Goal: Information Seeking & Learning: Find specific fact

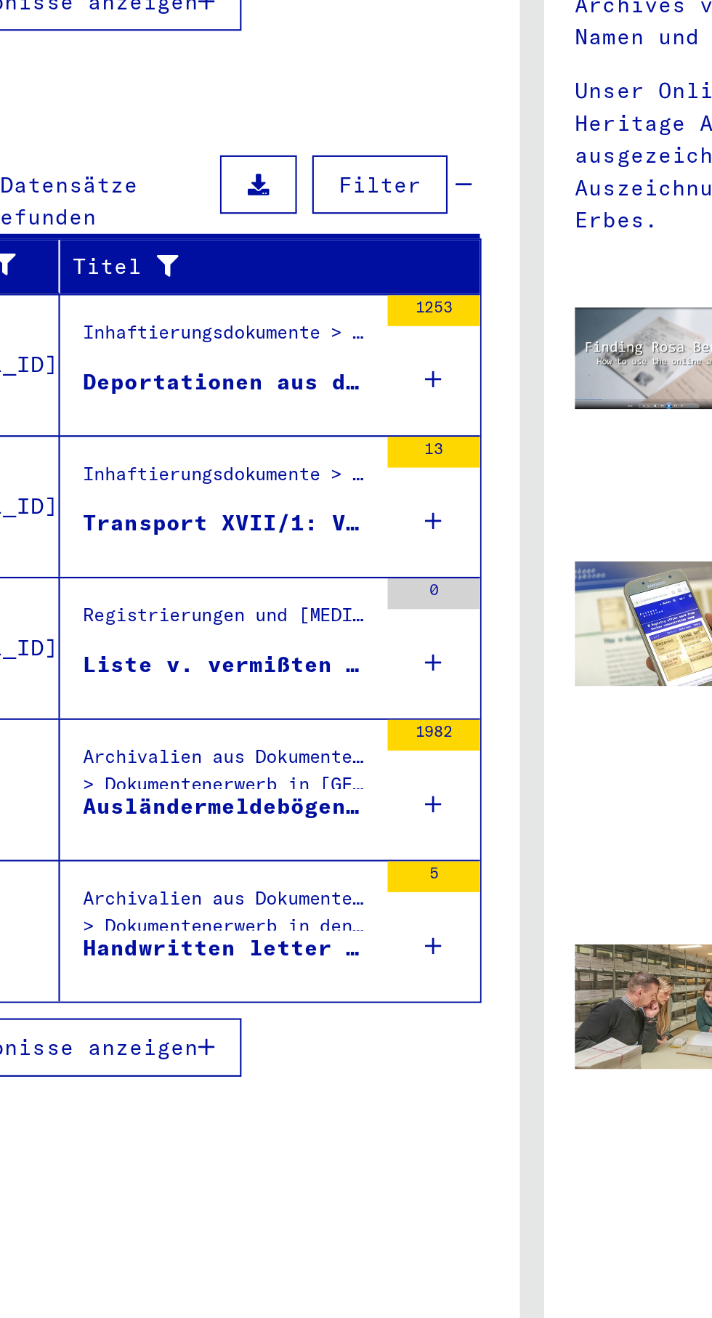
click at [316, 657] on div "0" at bounding box center [310, 660] width 44 height 65
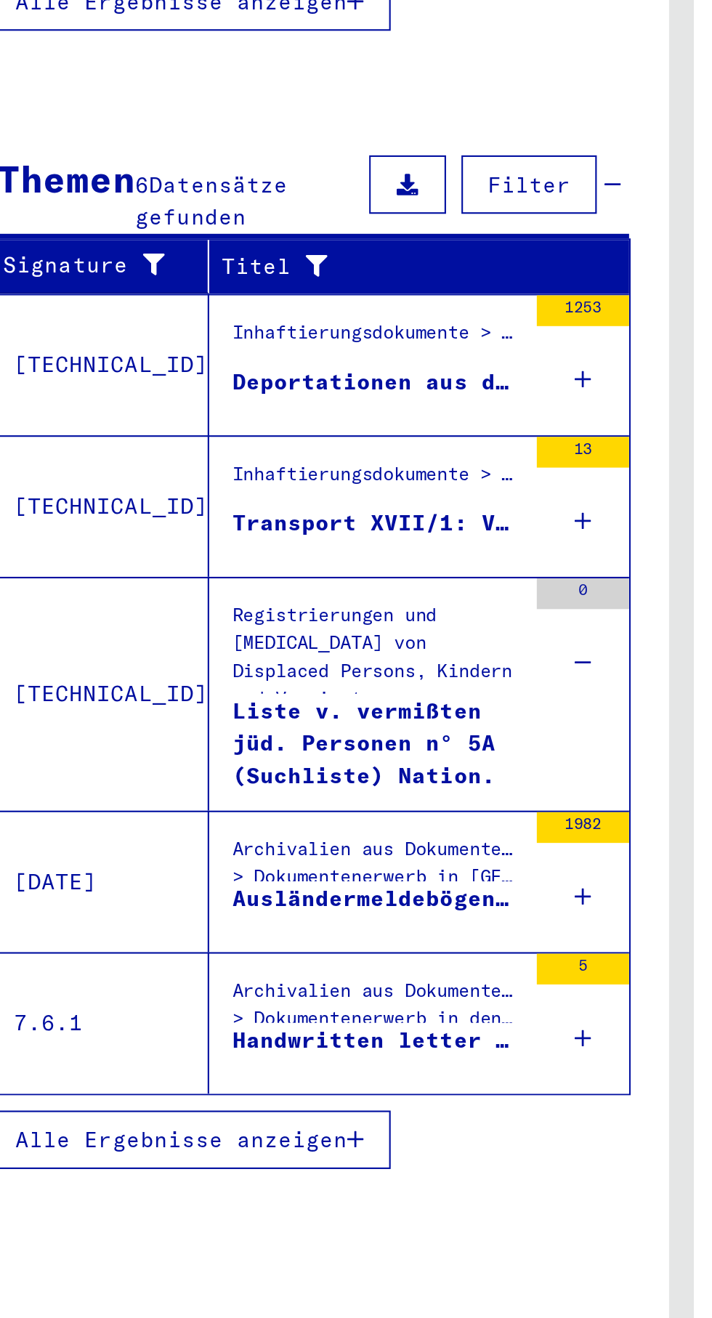
click at [310, 583] on icon at bounding box center [310, 601] width 8 height 51
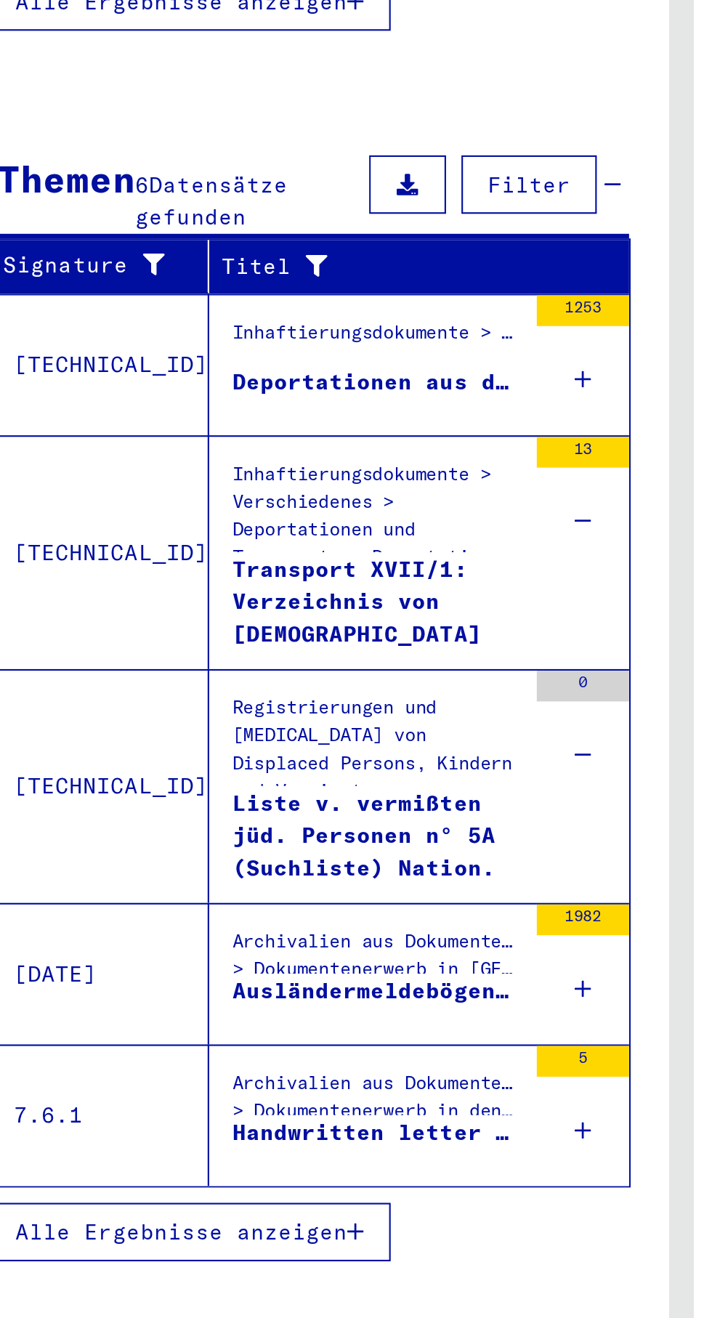
click at [306, 516] on icon at bounding box center [310, 534] width 8 height 51
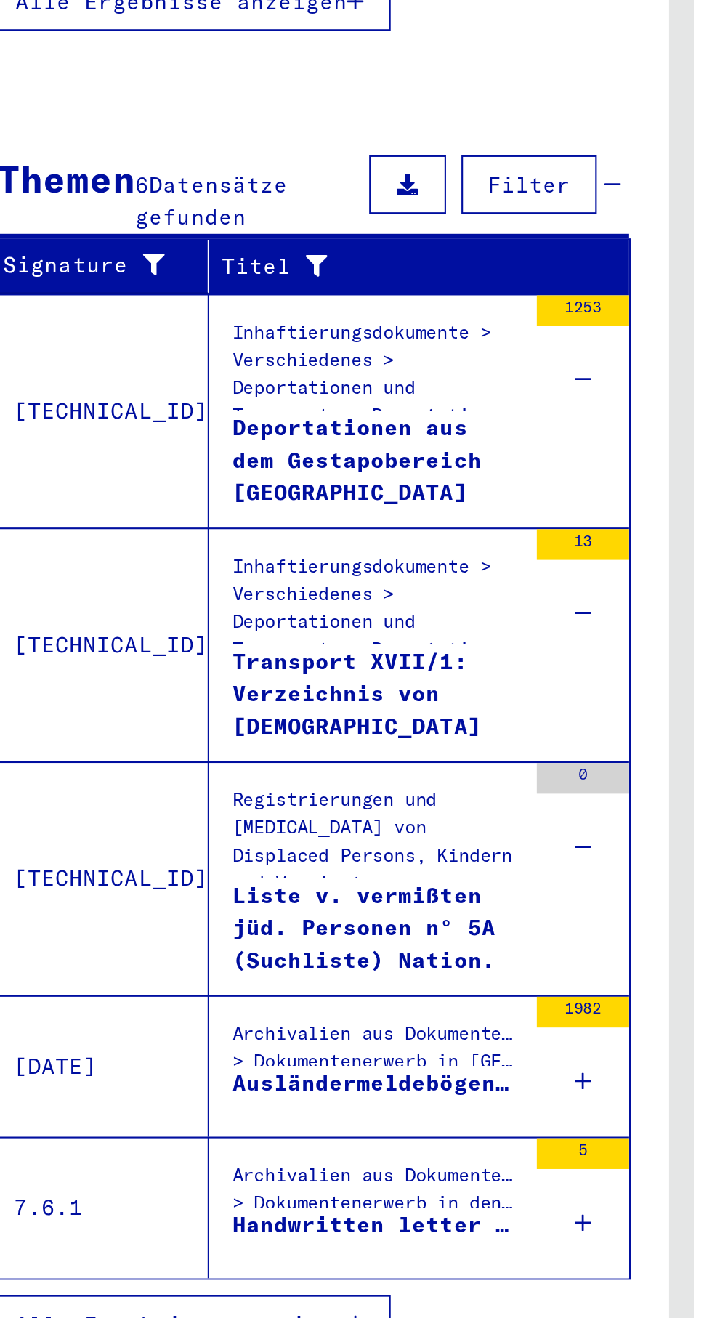
scroll to position [80, 0]
click at [303, 826] on div "1982" at bounding box center [310, 858] width 44 height 65
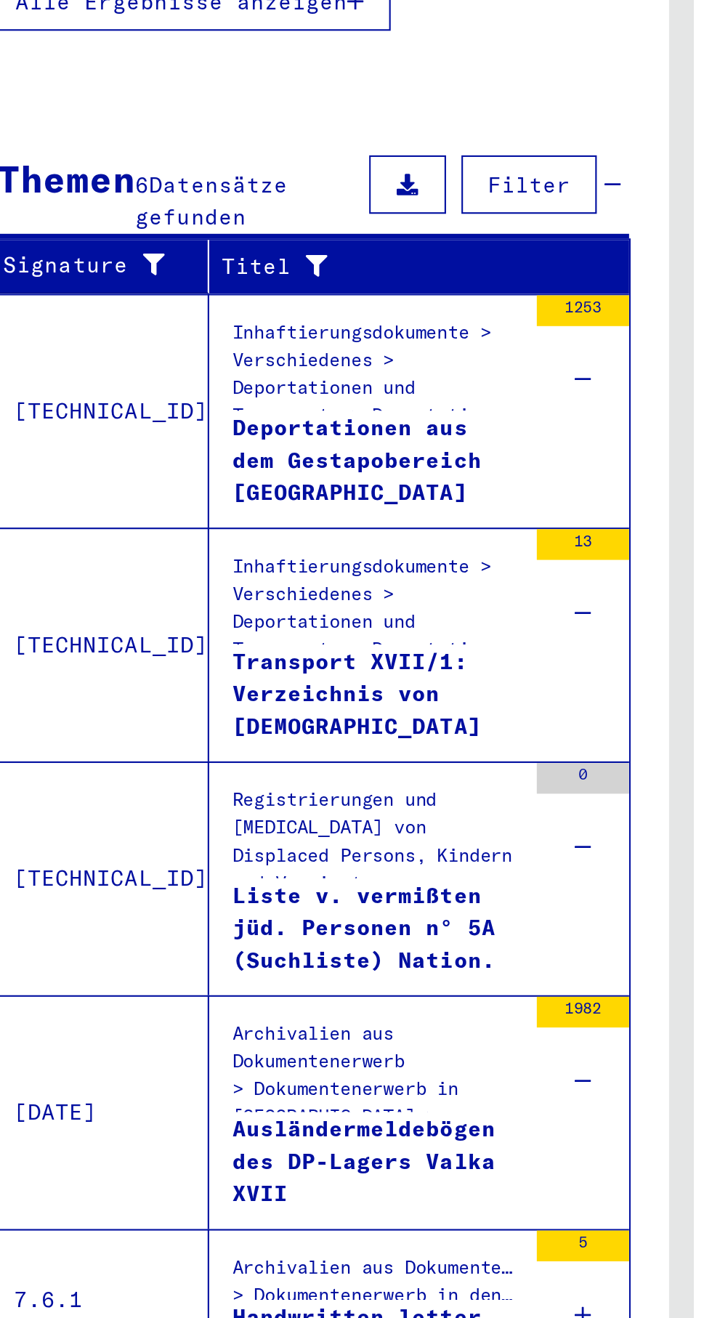
click at [318, 936] on div "5" at bounding box center [310, 968] width 44 height 65
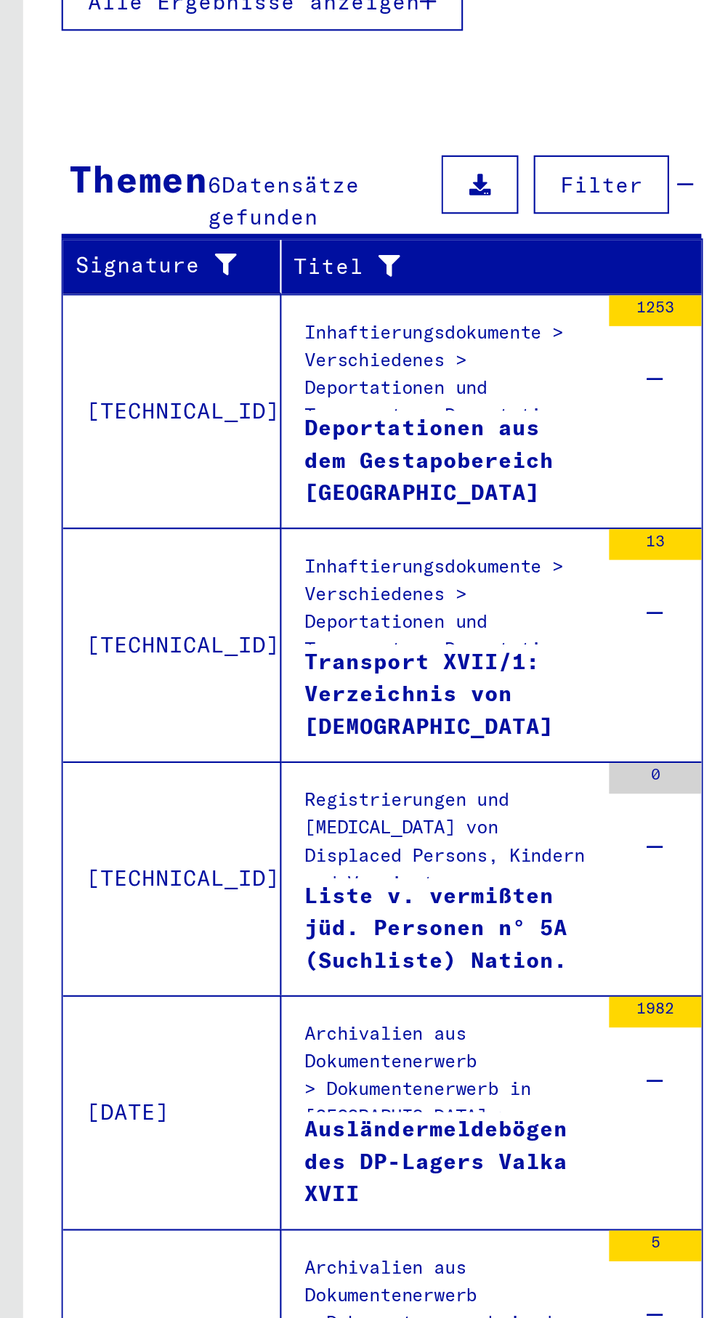
scroll to position [0, 0]
click at [201, 505] on div "Inhaftierungsdokumente > Verschiedenes > Deportationen und Transporte > Deporta…" at bounding box center [212, 527] width 137 height 44
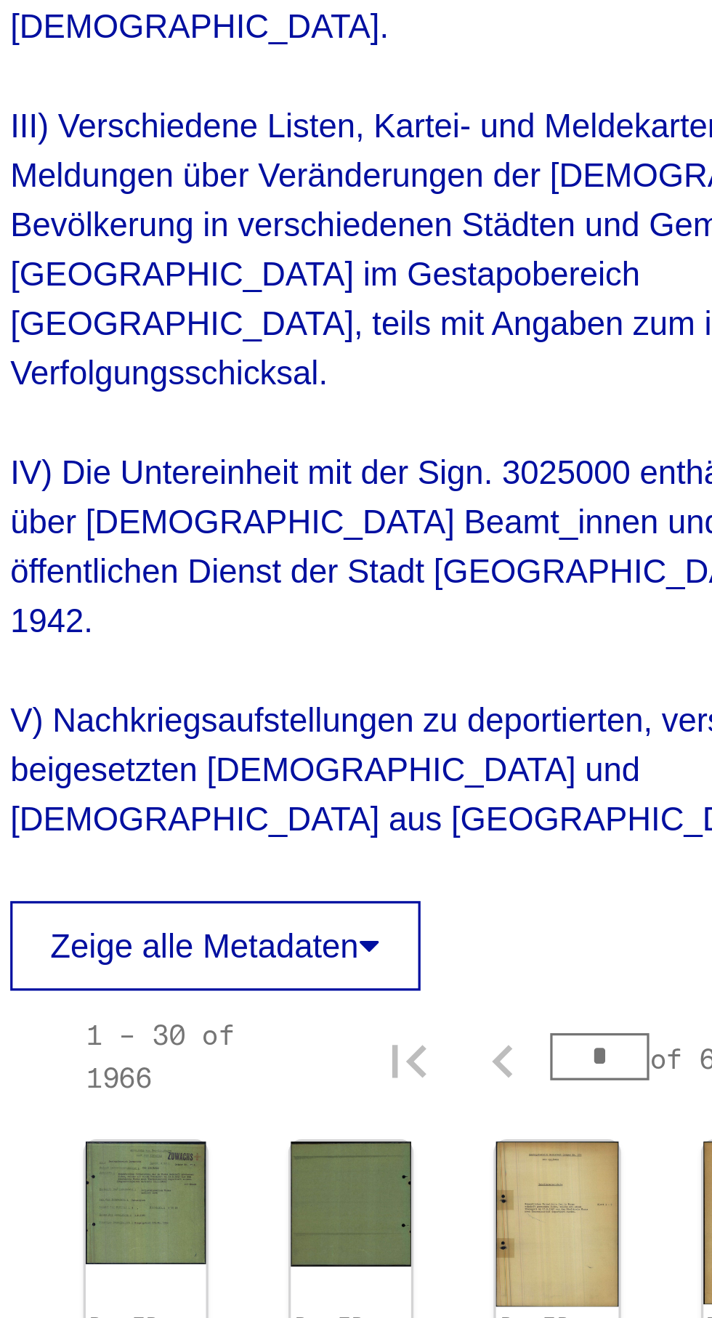
scroll to position [577, 1]
click at [538, 735] on img at bounding box center [547, 759] width 39 height 49
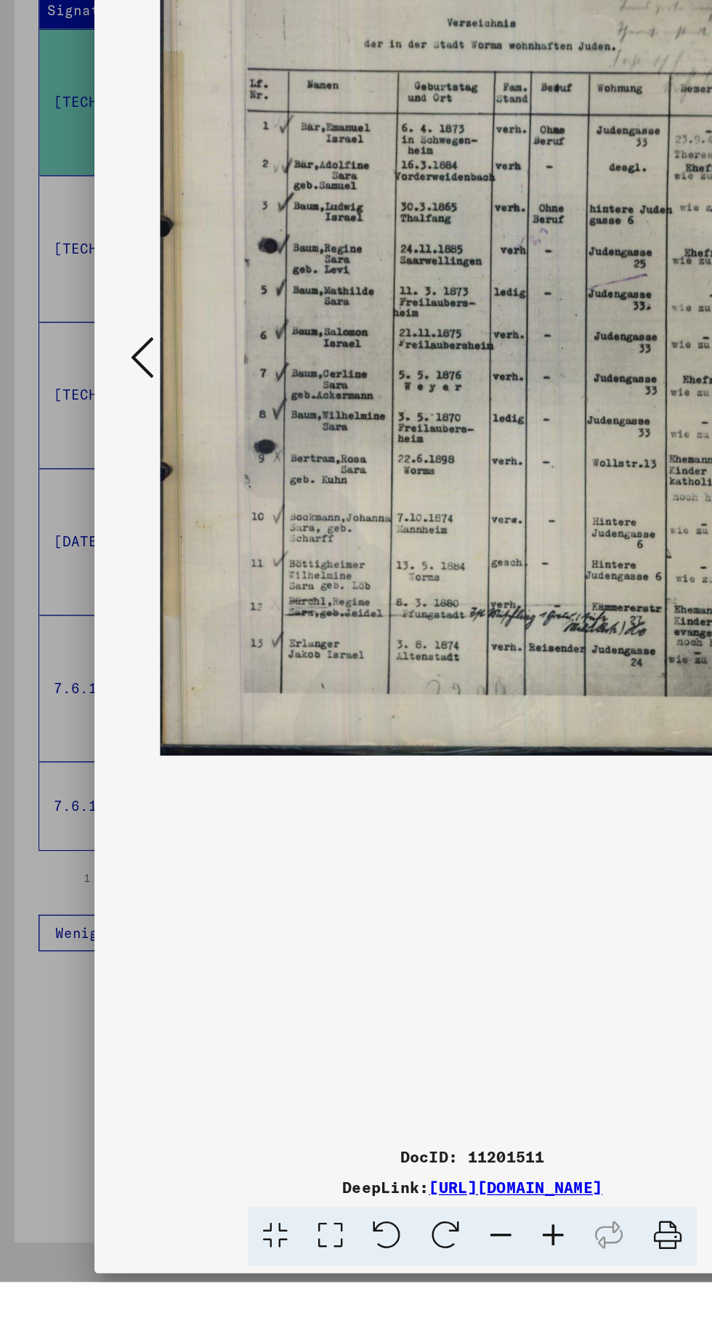
scroll to position [0, 0]
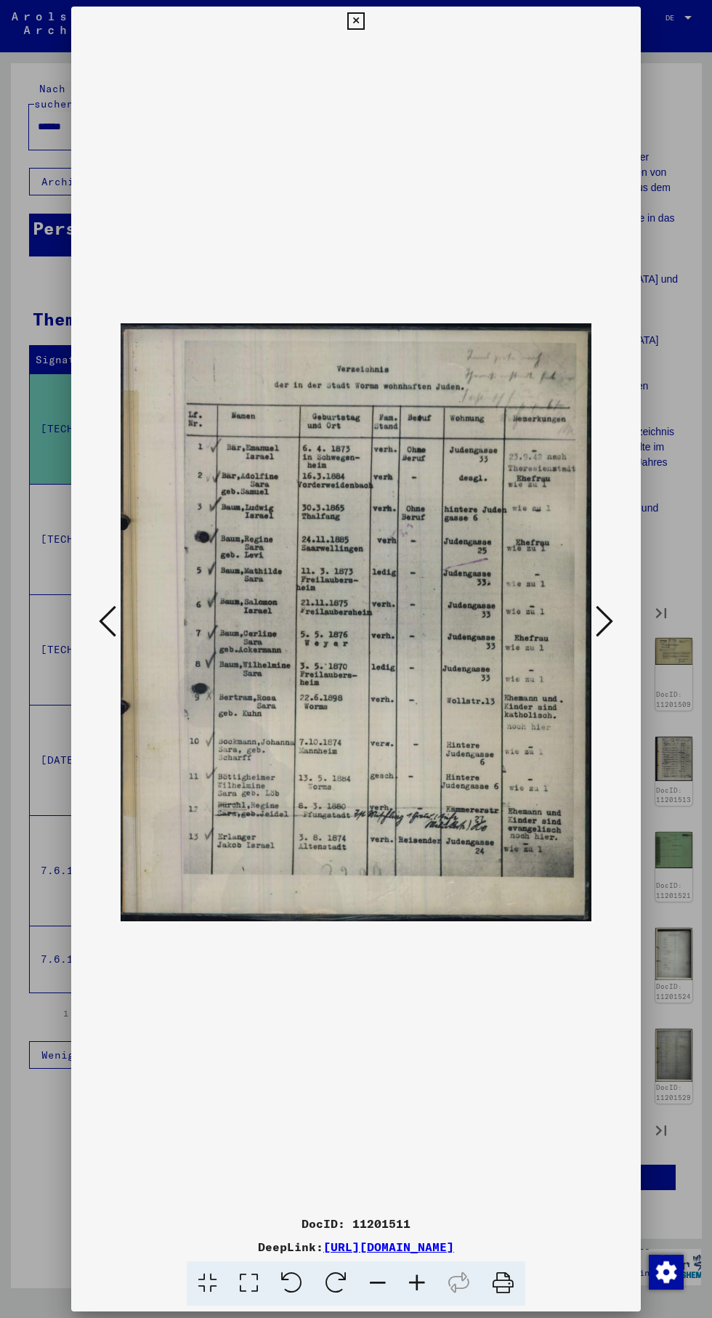
click at [356, 30] on icon at bounding box center [355, 20] width 17 height 17
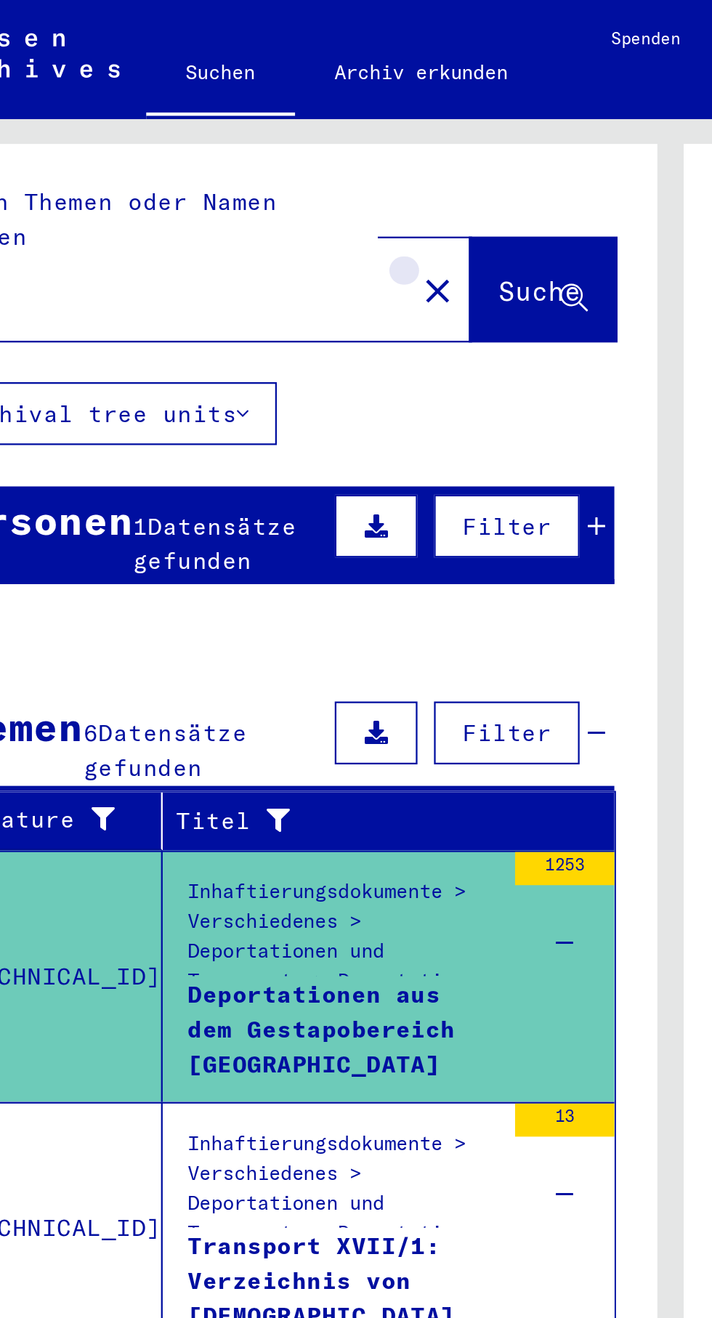
click at [245, 119] on mat-icon "close" at bounding box center [253, 127] width 17 height 17
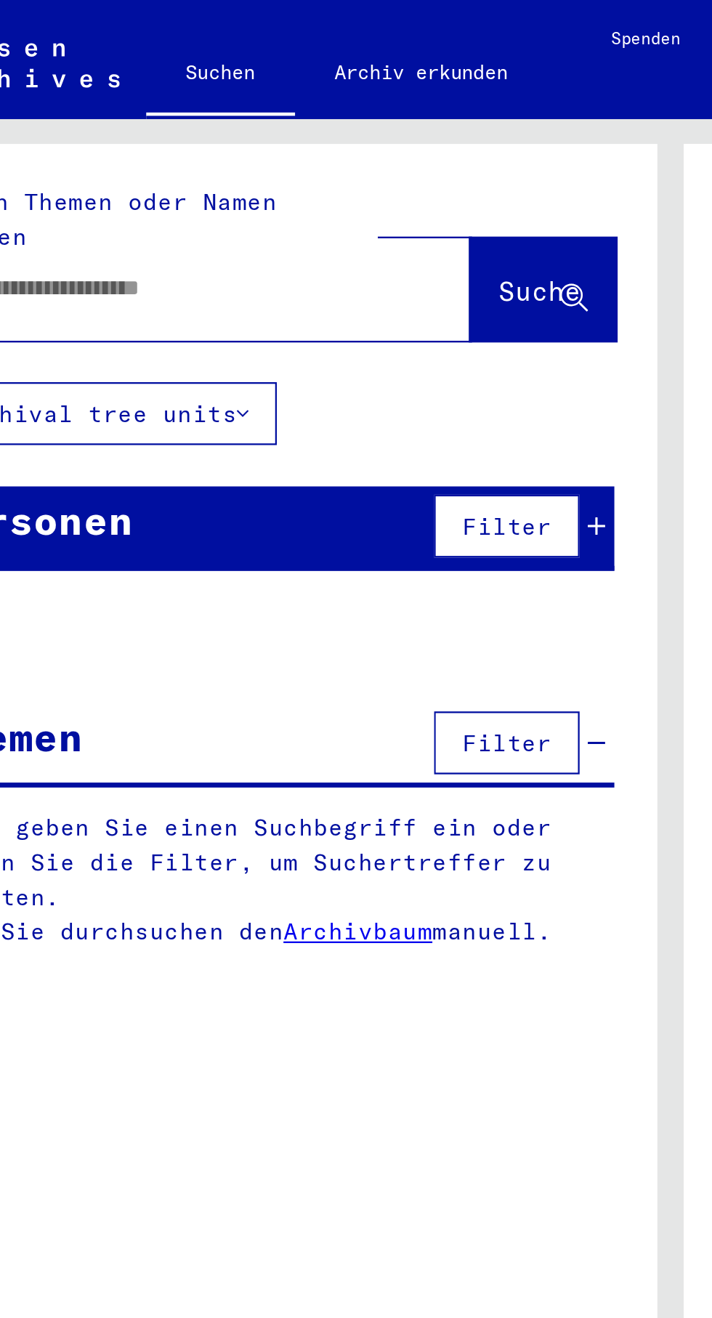
click at [166, 119] on input "text" at bounding box center [131, 126] width 187 height 15
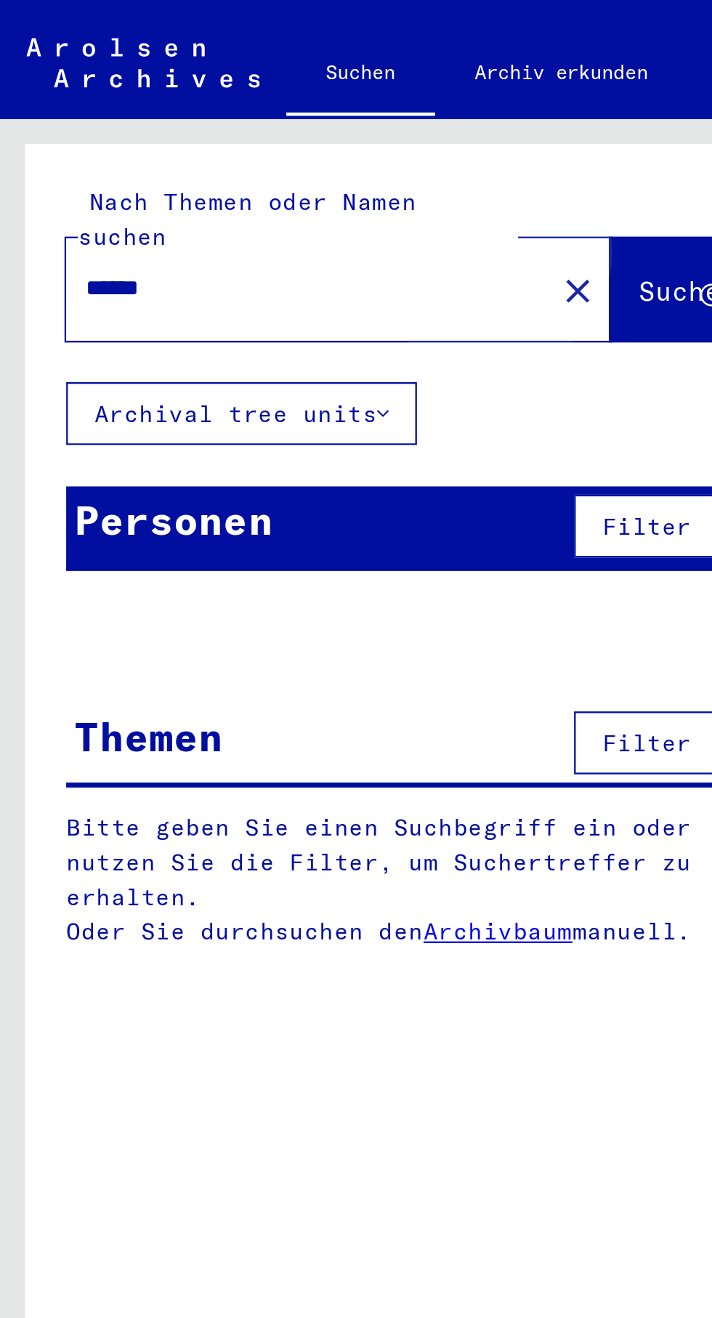
type input "******"
click at [281, 121] on span "Suche" at bounding box center [299, 128] width 36 height 15
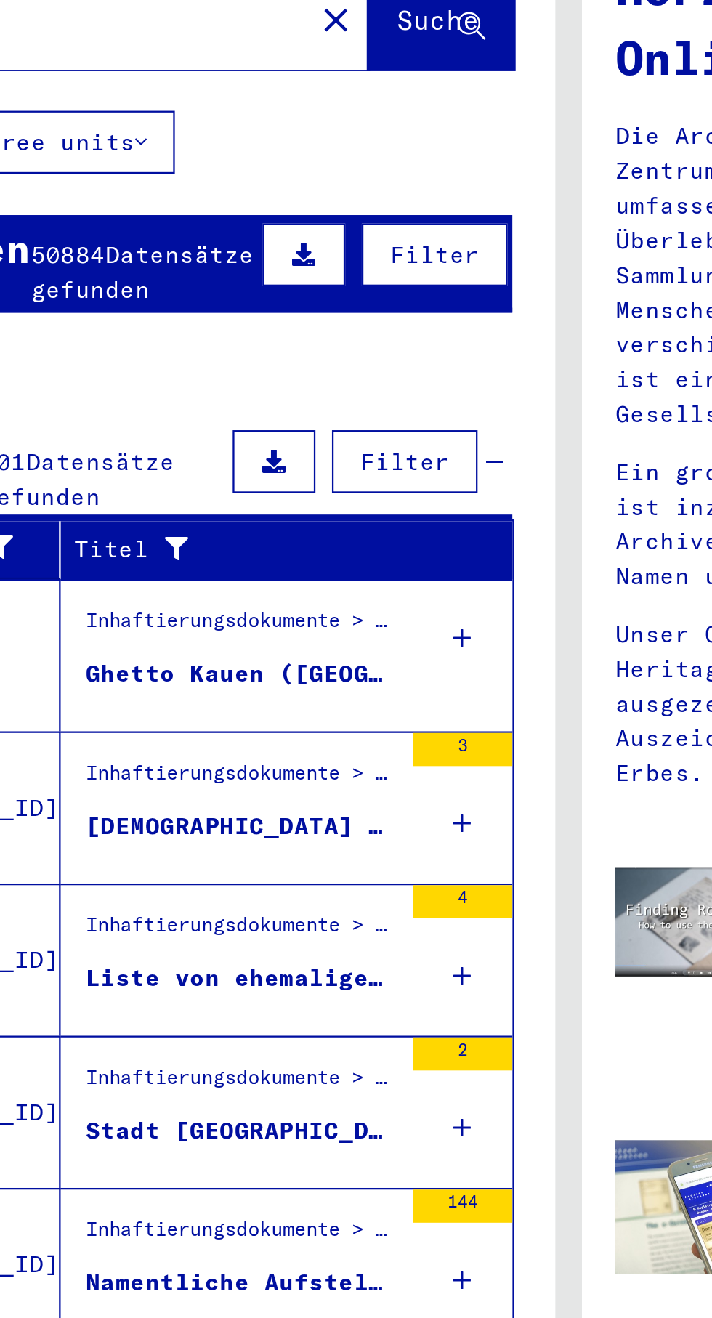
click at [378, 390] on p "Unser Online-Archiv ist 2020 mit dem European Heritage Award / Europa Nostra Aw…" at bounding box center [531, 428] width 310 height 76
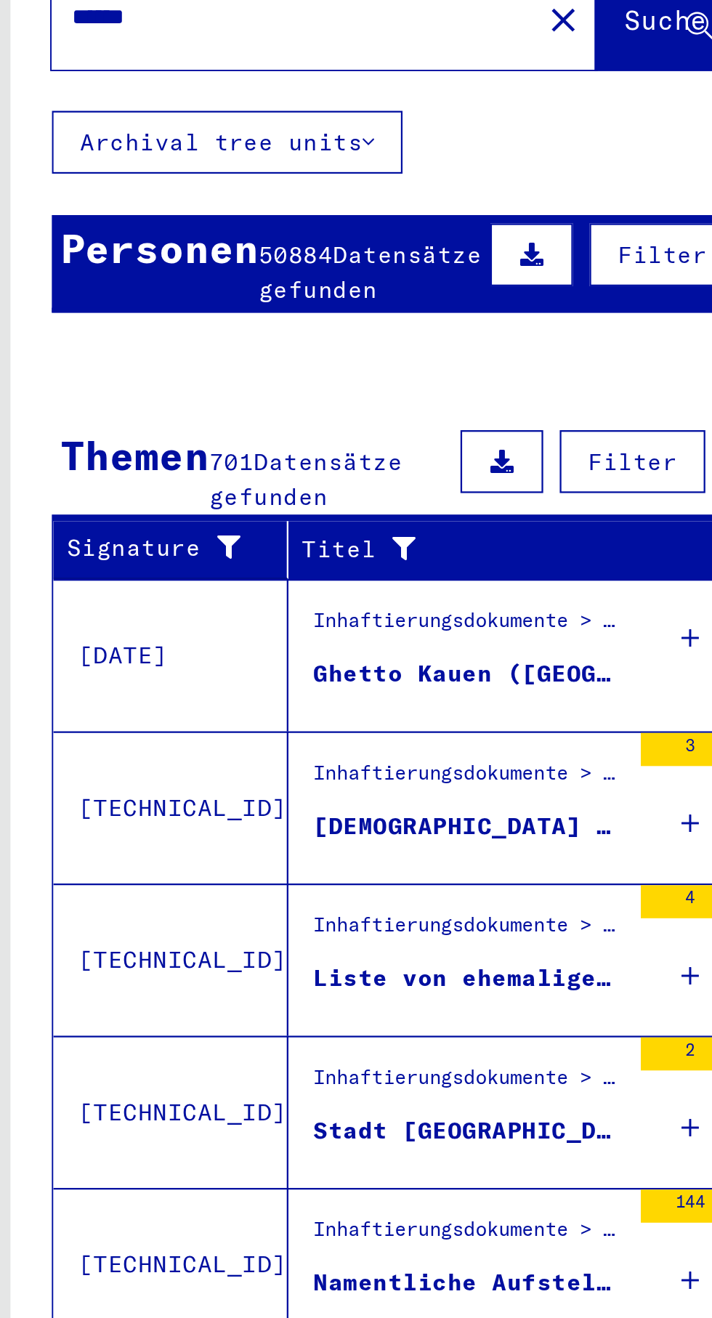
click at [299, 369] on mat-cell at bounding box center [299, 386] width 64 height 35
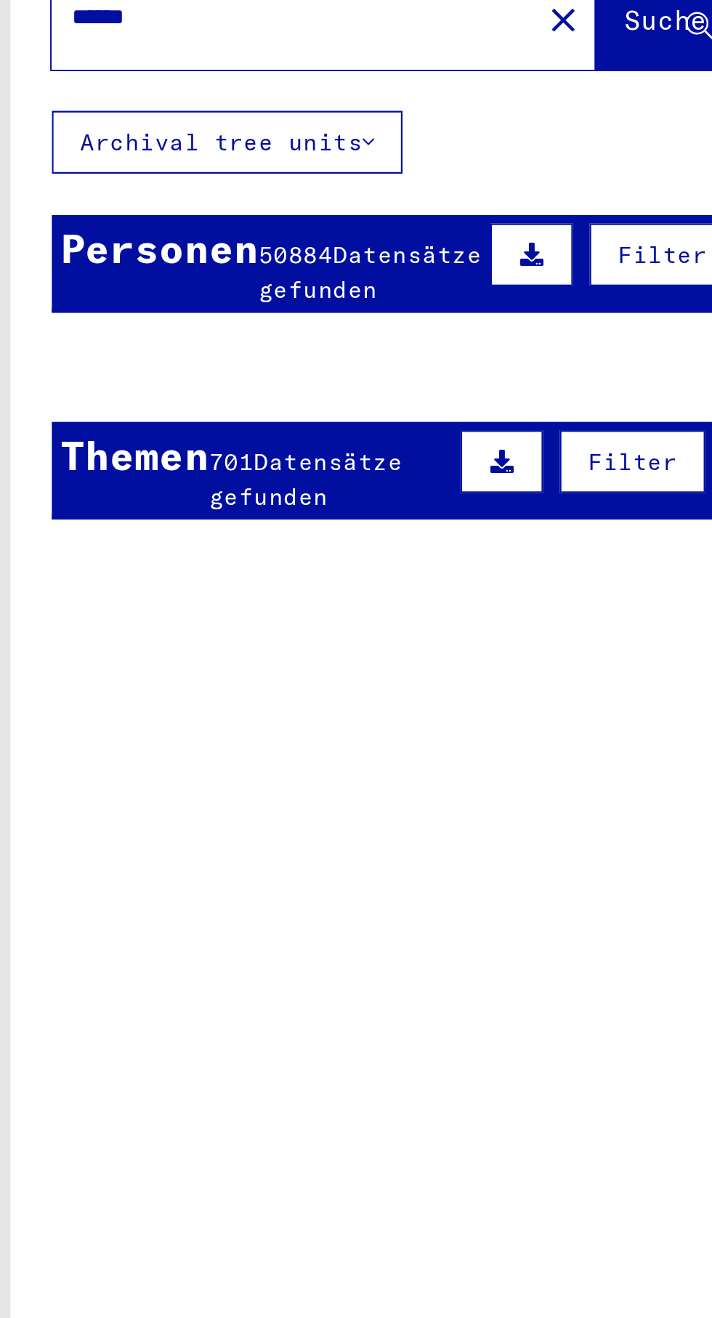
click at [175, 298] on mat-cell at bounding box center [195, 316] width 47 height 36
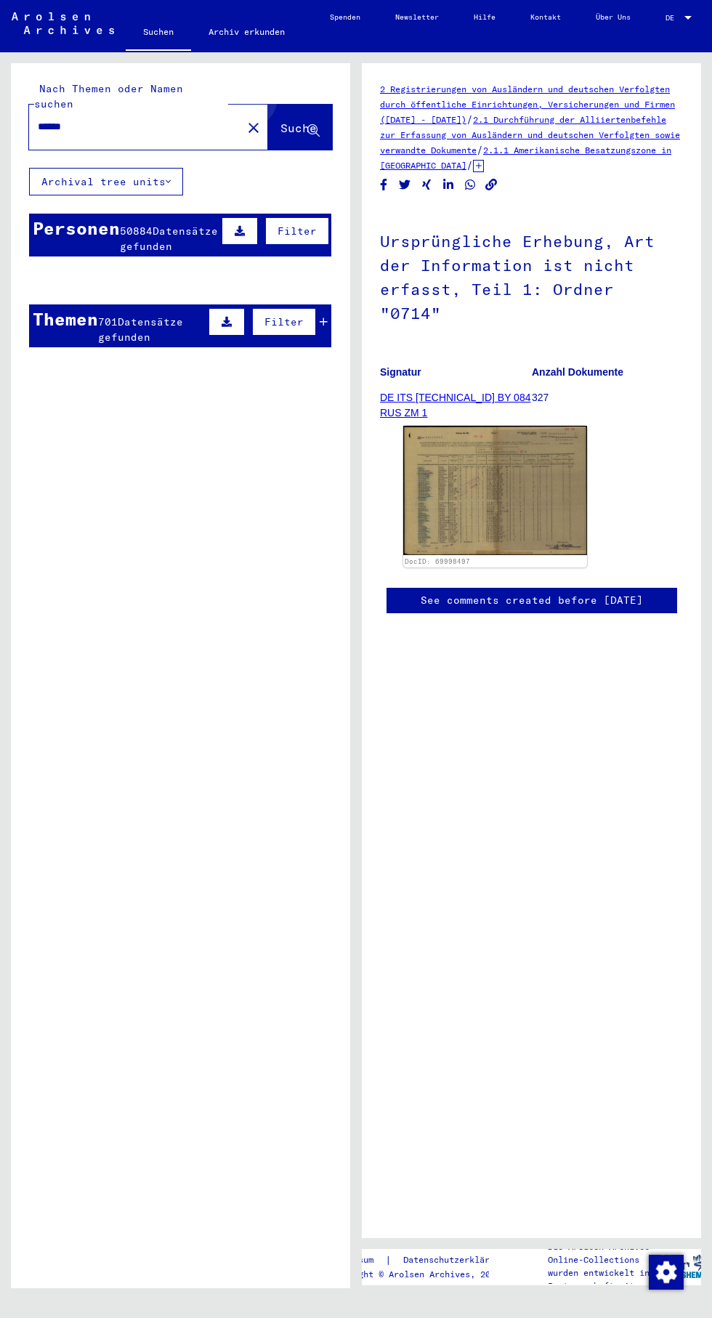
click at [296, 121] on span "Suche" at bounding box center [299, 128] width 36 height 15
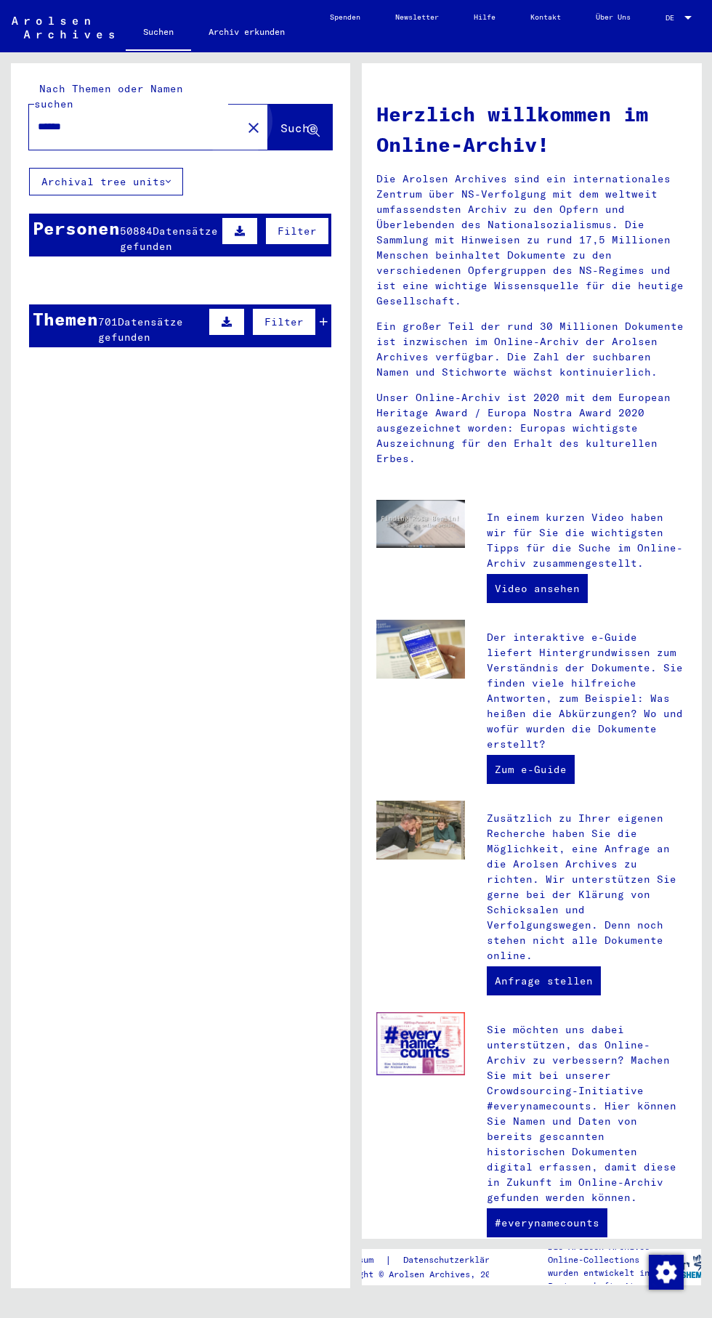
click at [285, 121] on span "Suche" at bounding box center [299, 128] width 36 height 15
